Goal: Book appointment/travel/reservation

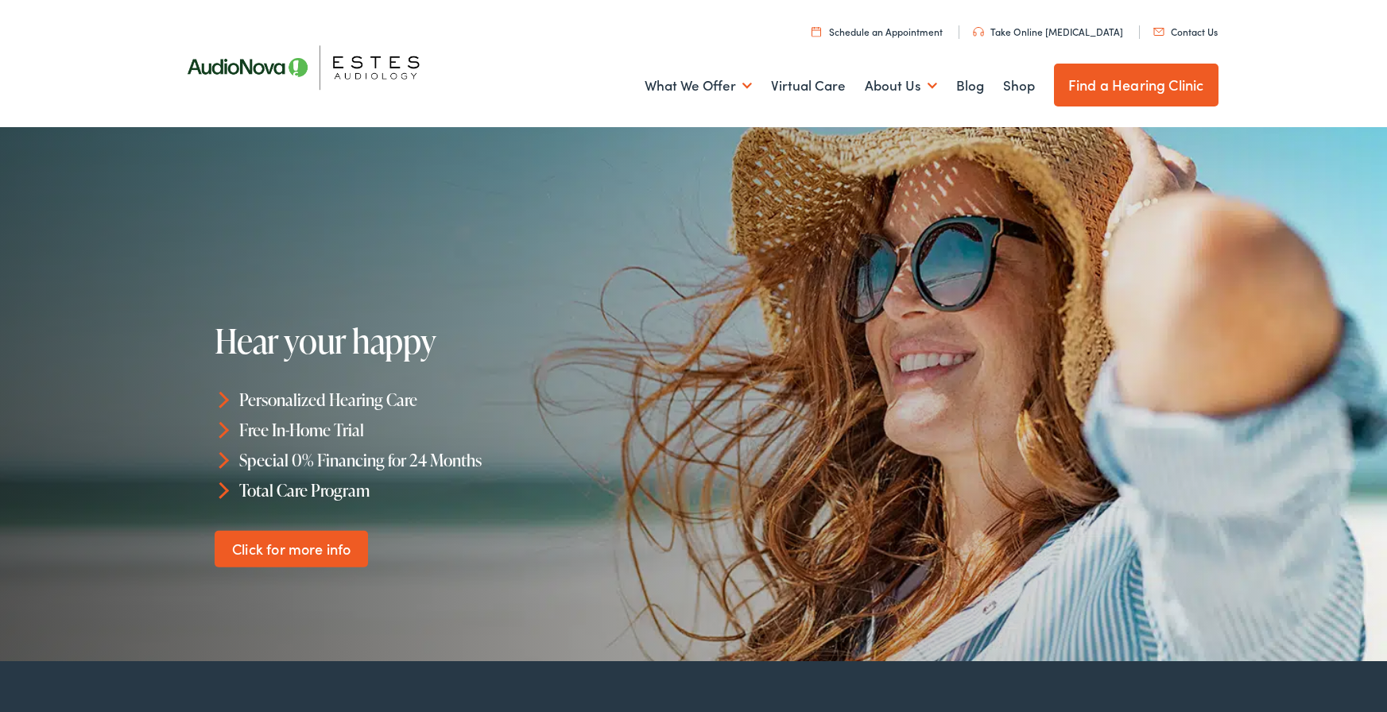
click at [934, 33] on link "Schedule an Appointment" at bounding box center [876, 32] width 131 height 14
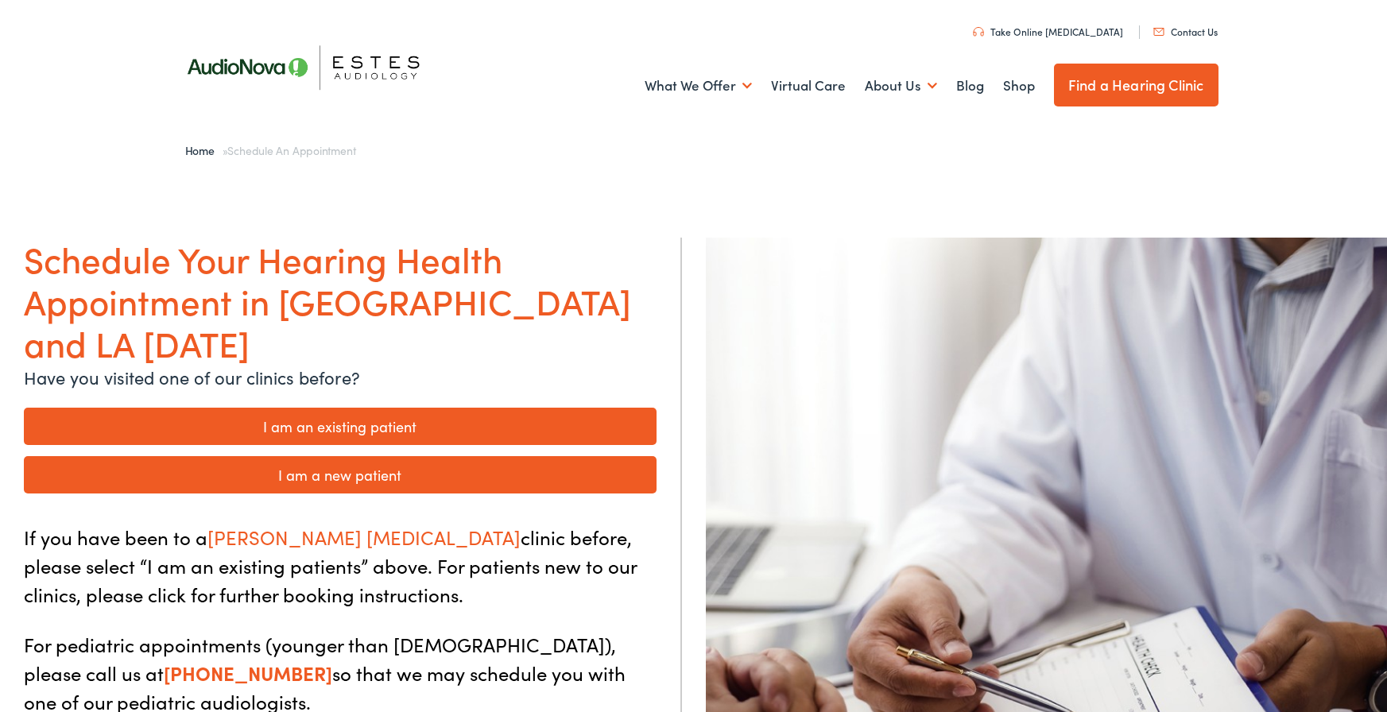
click at [389, 456] on link "I am a new patient" at bounding box center [340, 474] width 633 height 37
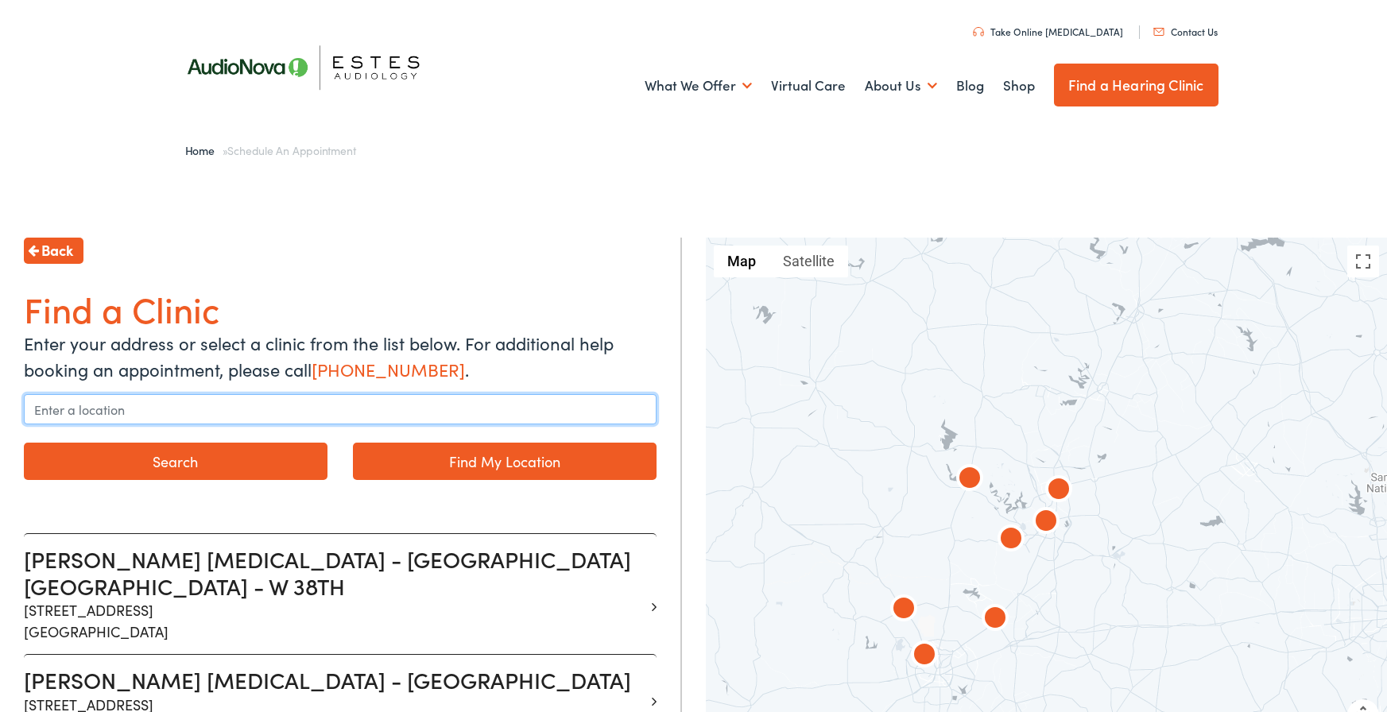
click at [142, 408] on input "text" at bounding box center [340, 409] width 633 height 30
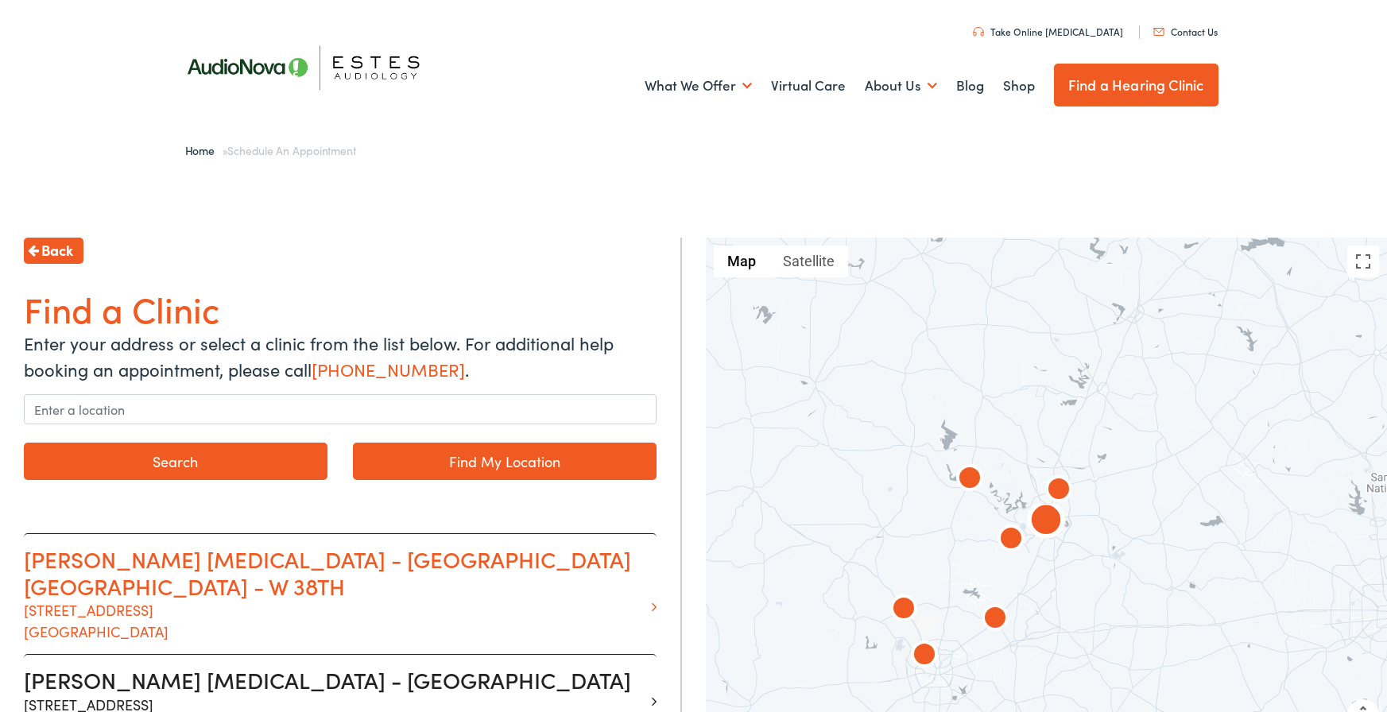
click at [141, 599] on p "1206 W. 38th Street Suite 3101 Austin TX 78705" at bounding box center [334, 620] width 621 height 43
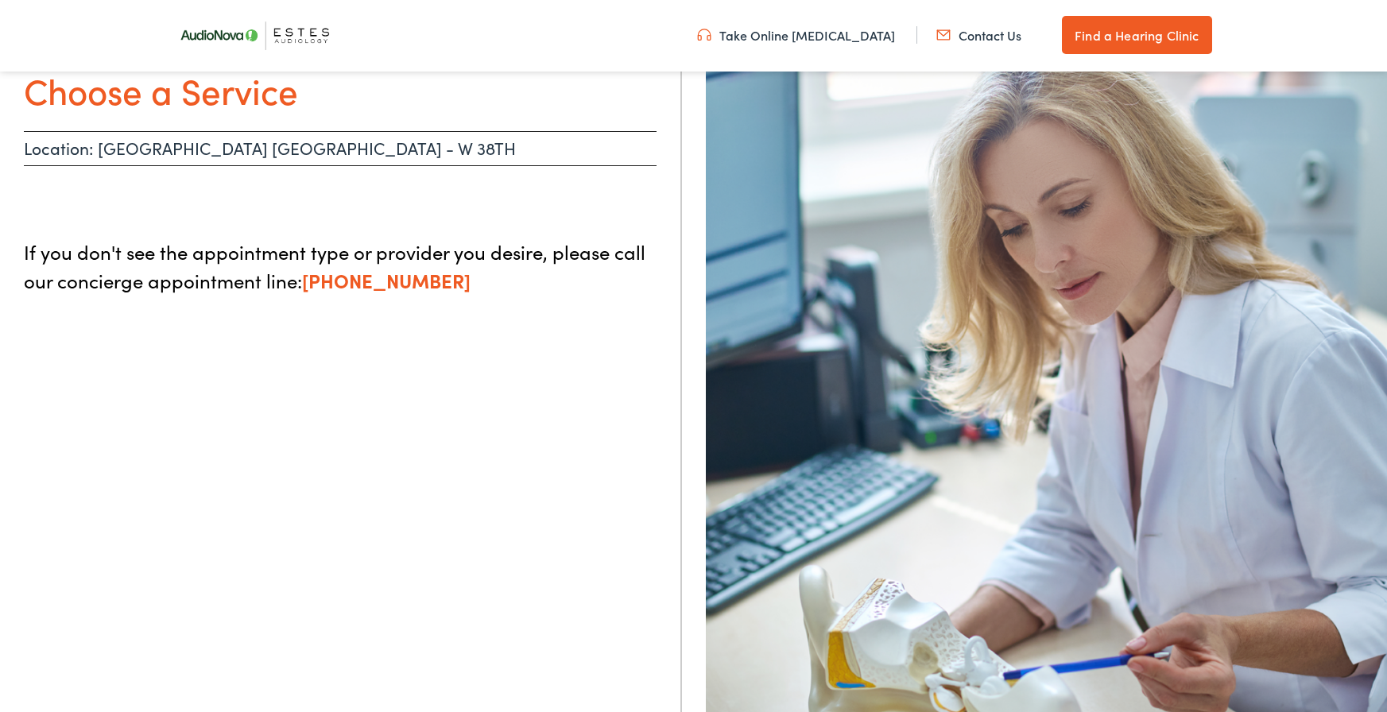
scroll to position [209, 0]
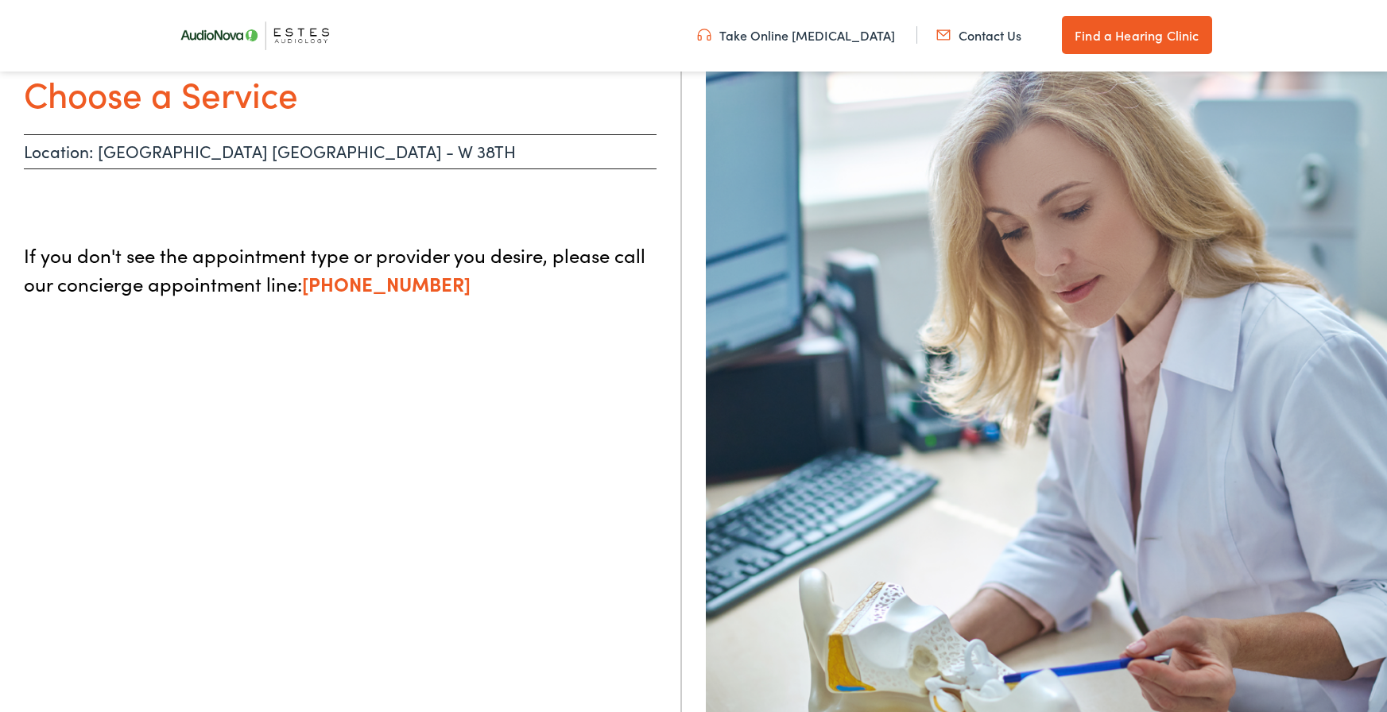
click at [956, 32] on link "Contact Us" at bounding box center [978, 34] width 85 height 17
